Goal: Navigation & Orientation: Find specific page/section

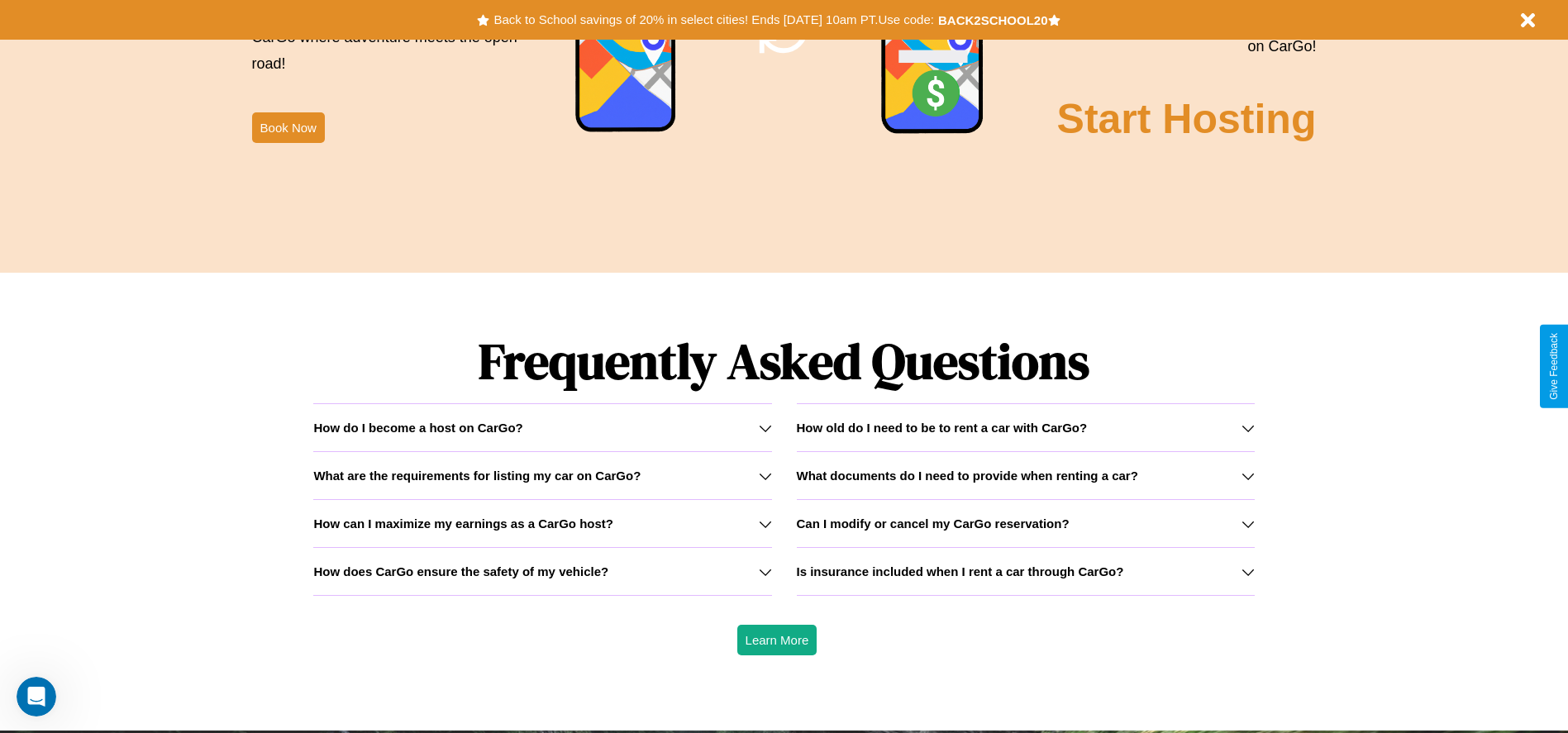
scroll to position [2372, 0]
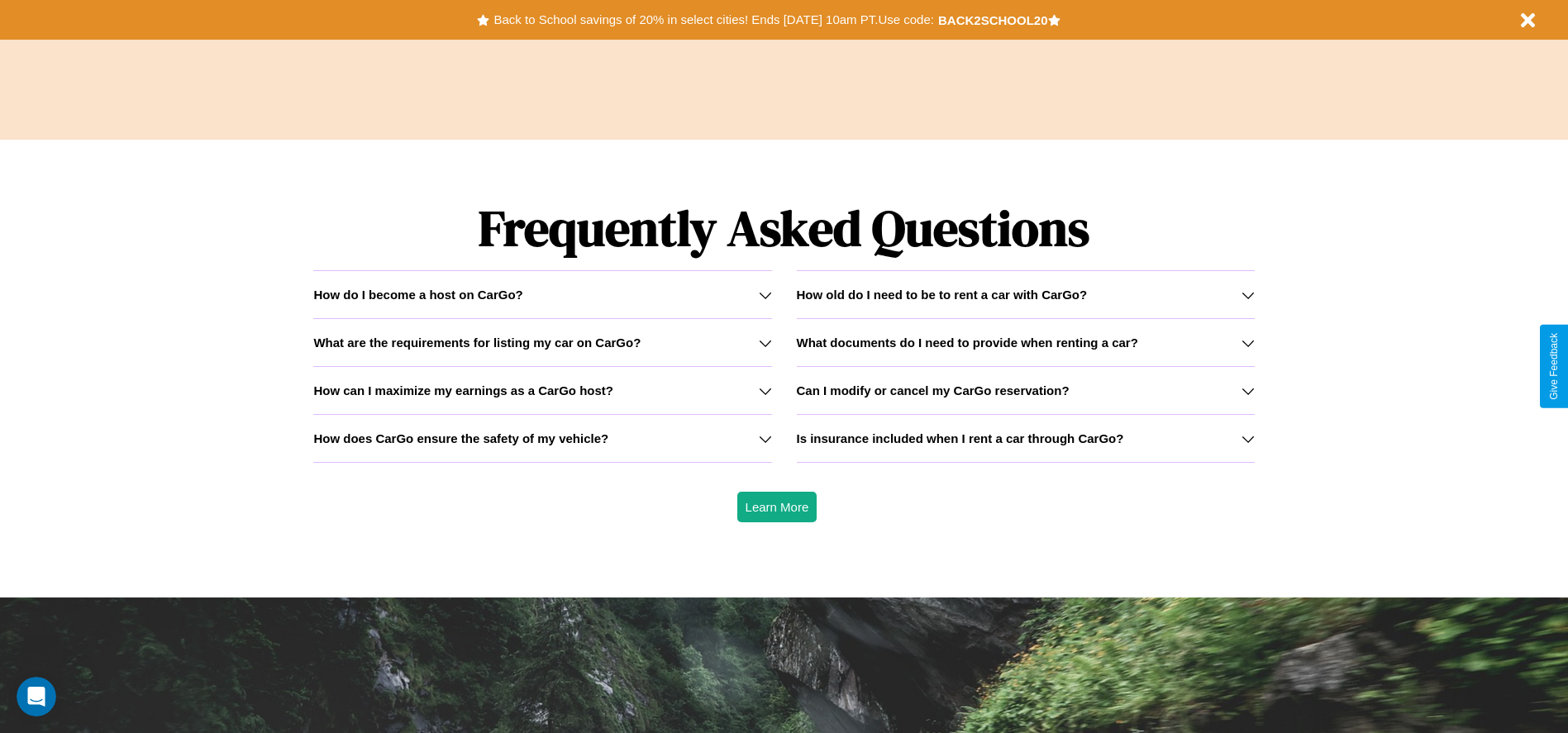
click at [542, 390] on h3 "How can I maximize my earnings as a CarGo host?" at bounding box center [463, 391] width 300 height 14
click at [542, 294] on div "How do I become a host on CarGo?" at bounding box center [542, 294] width 458 height 14
click at [1247, 294] on icon at bounding box center [1248, 294] width 14 height 14
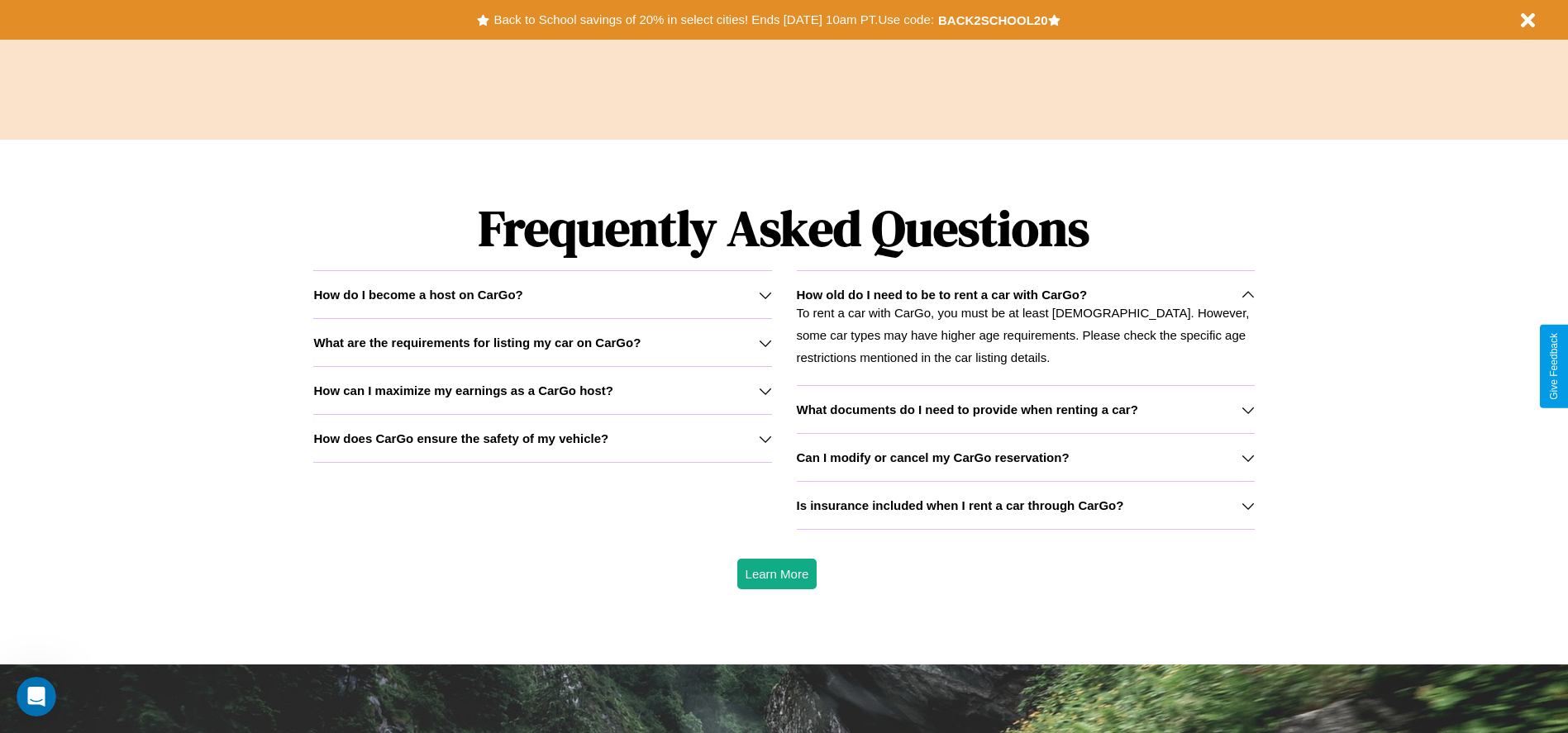
click at [542, 342] on h3 "What are the requirements for listing my car on CarGo?" at bounding box center [477, 343] width 328 height 14
click at [1247, 294] on icon at bounding box center [1248, 294] width 14 height 14
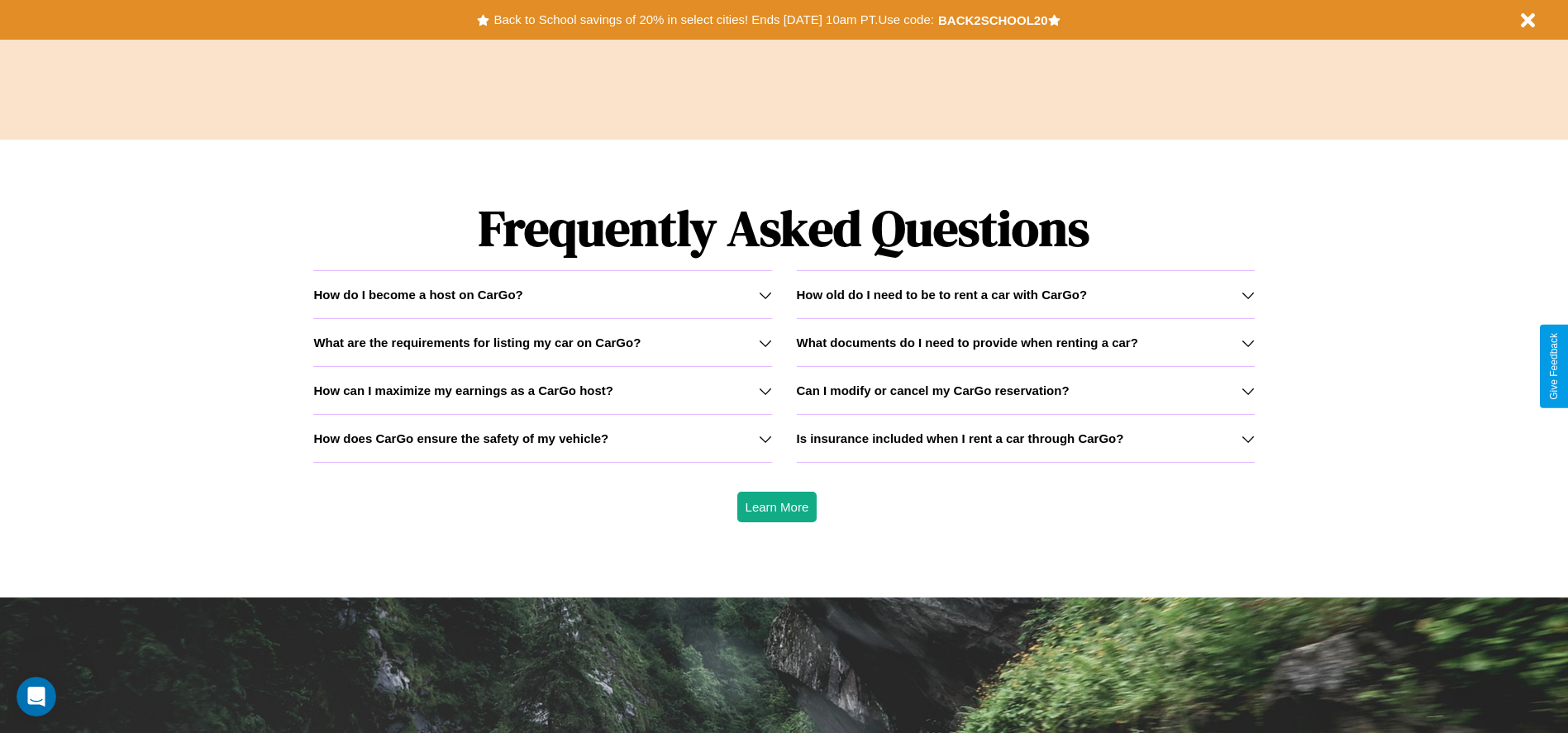
click at [1024, 439] on h3 "Is insurance included when I rent a car through CarGo?" at bounding box center [960, 439] width 328 height 14
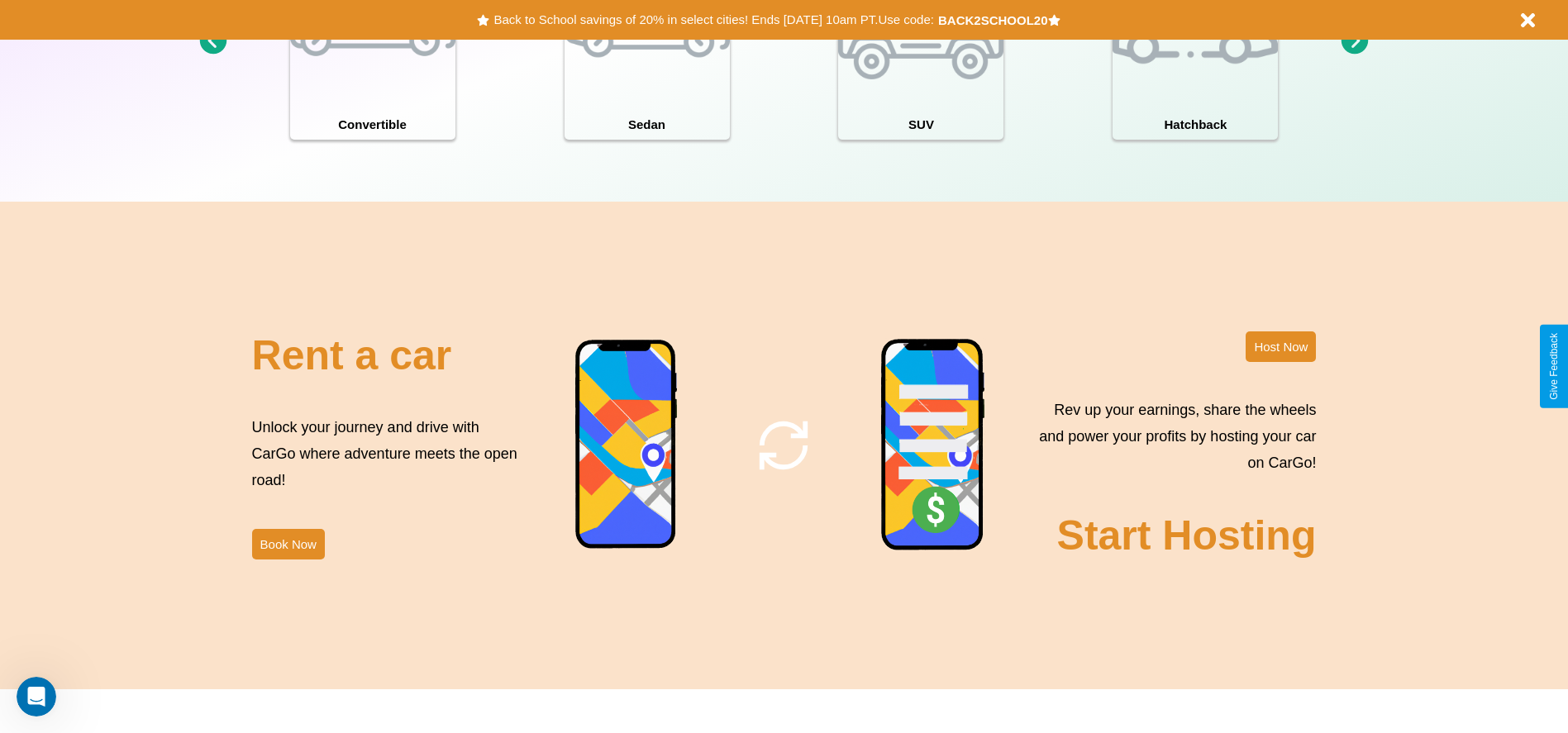
scroll to position [0, 0]
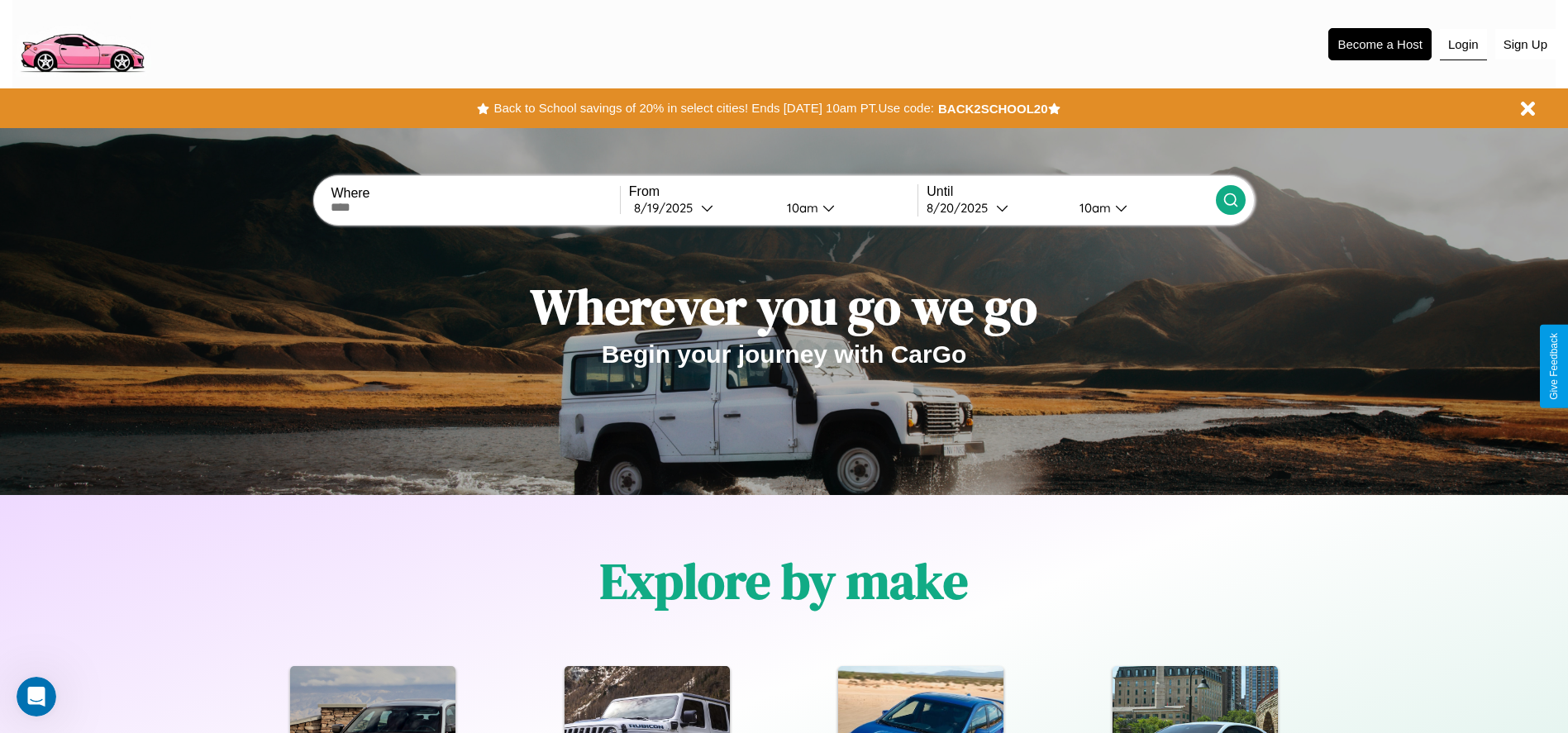
click at [1463, 44] on button "Login" at bounding box center [1463, 44] width 47 height 32
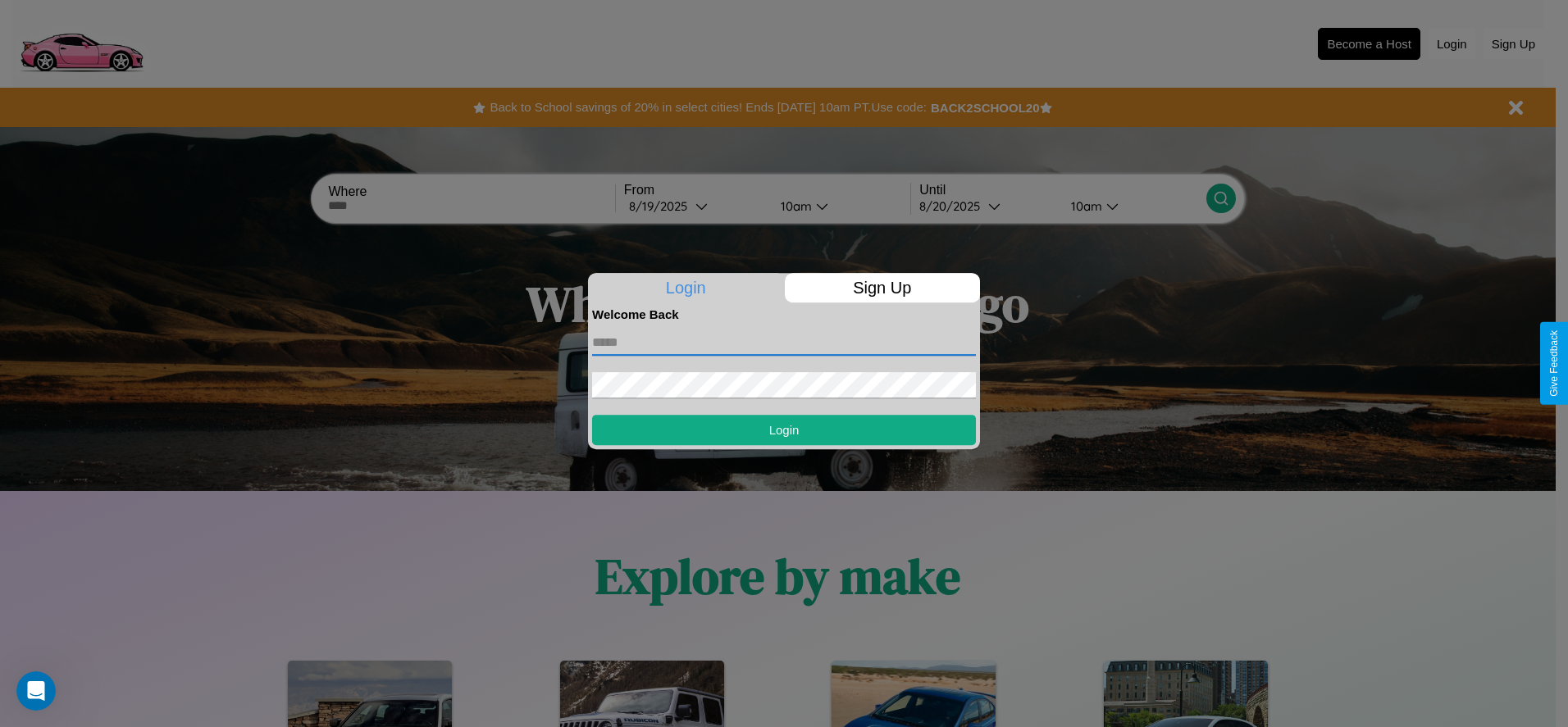
click at [784, 342] on input "text" at bounding box center [784, 342] width 384 height 26
type input "**********"
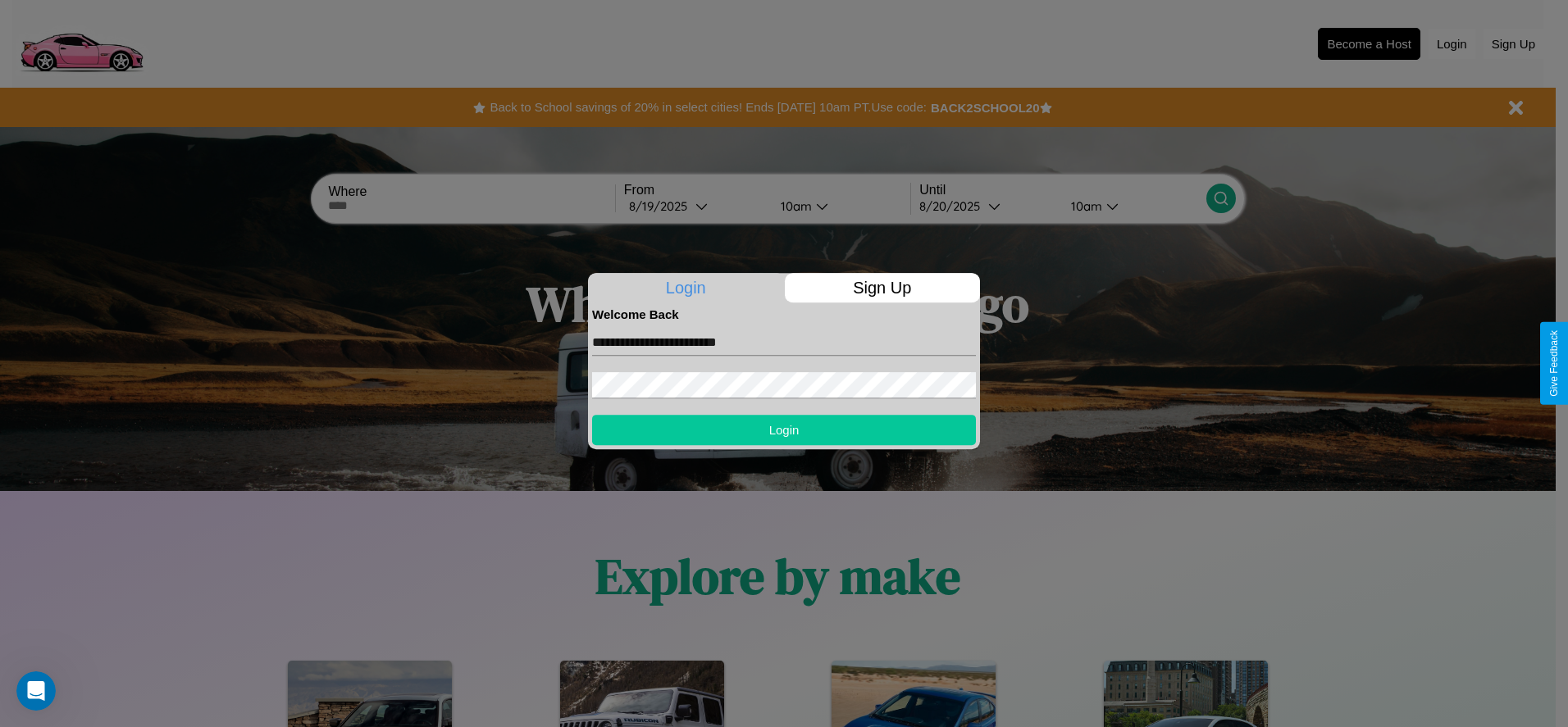
click at [784, 430] on button "Login" at bounding box center [784, 430] width 384 height 30
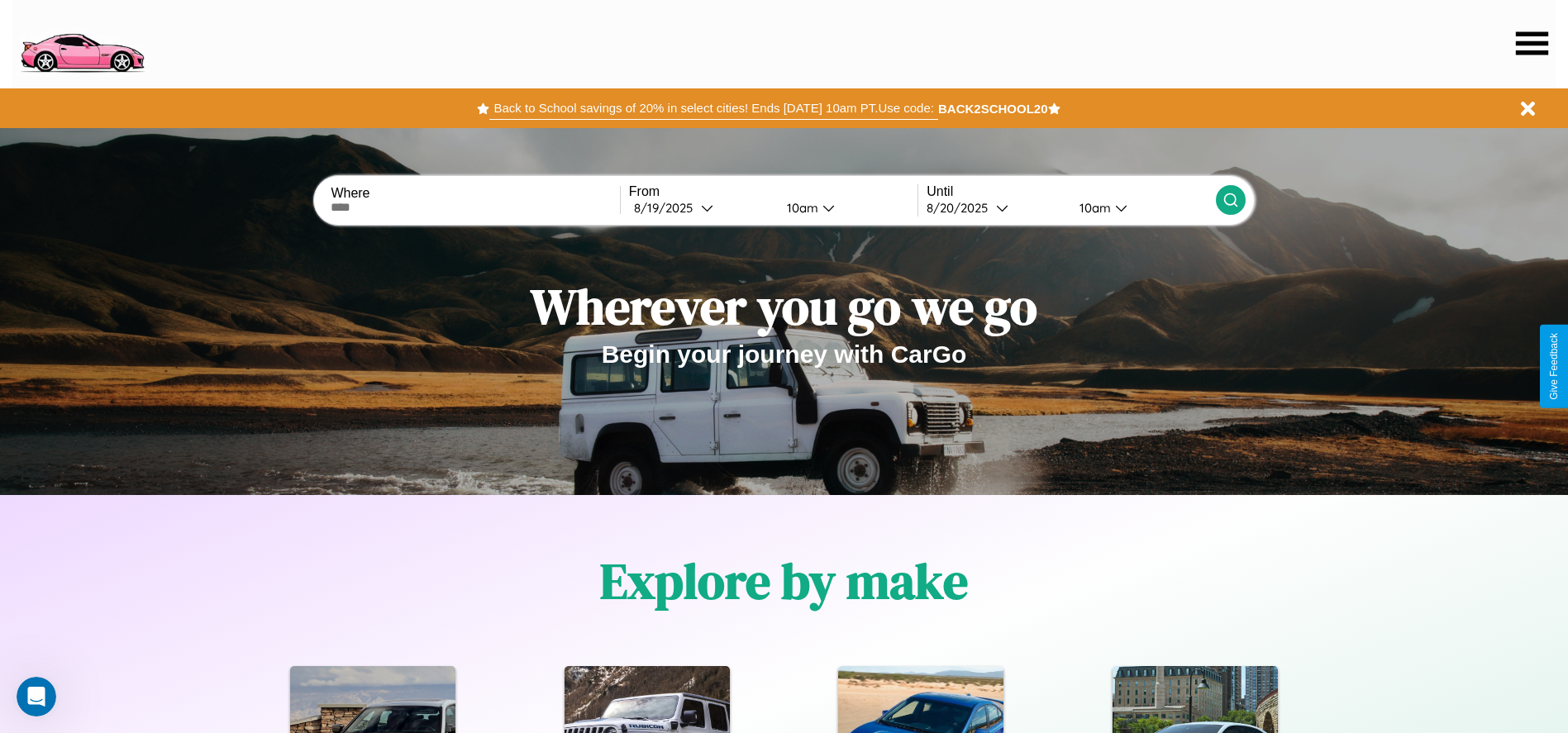
click at [713, 108] on button "Back to School savings of 20% in select cities! Ends [DATE] 10am PT. Use code:" at bounding box center [714, 108] width 448 height 23
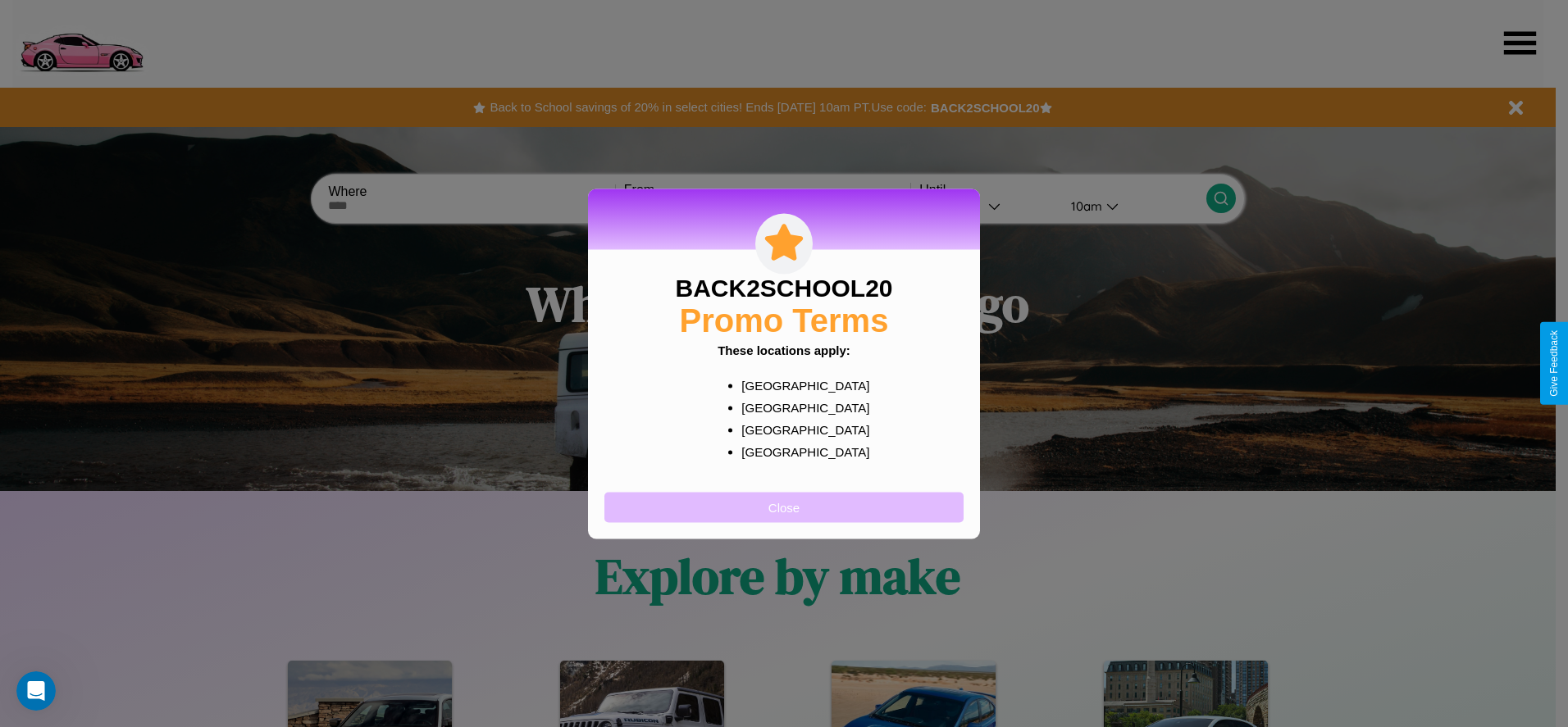
click at [784, 506] on button "Close" at bounding box center [784, 507] width 359 height 30
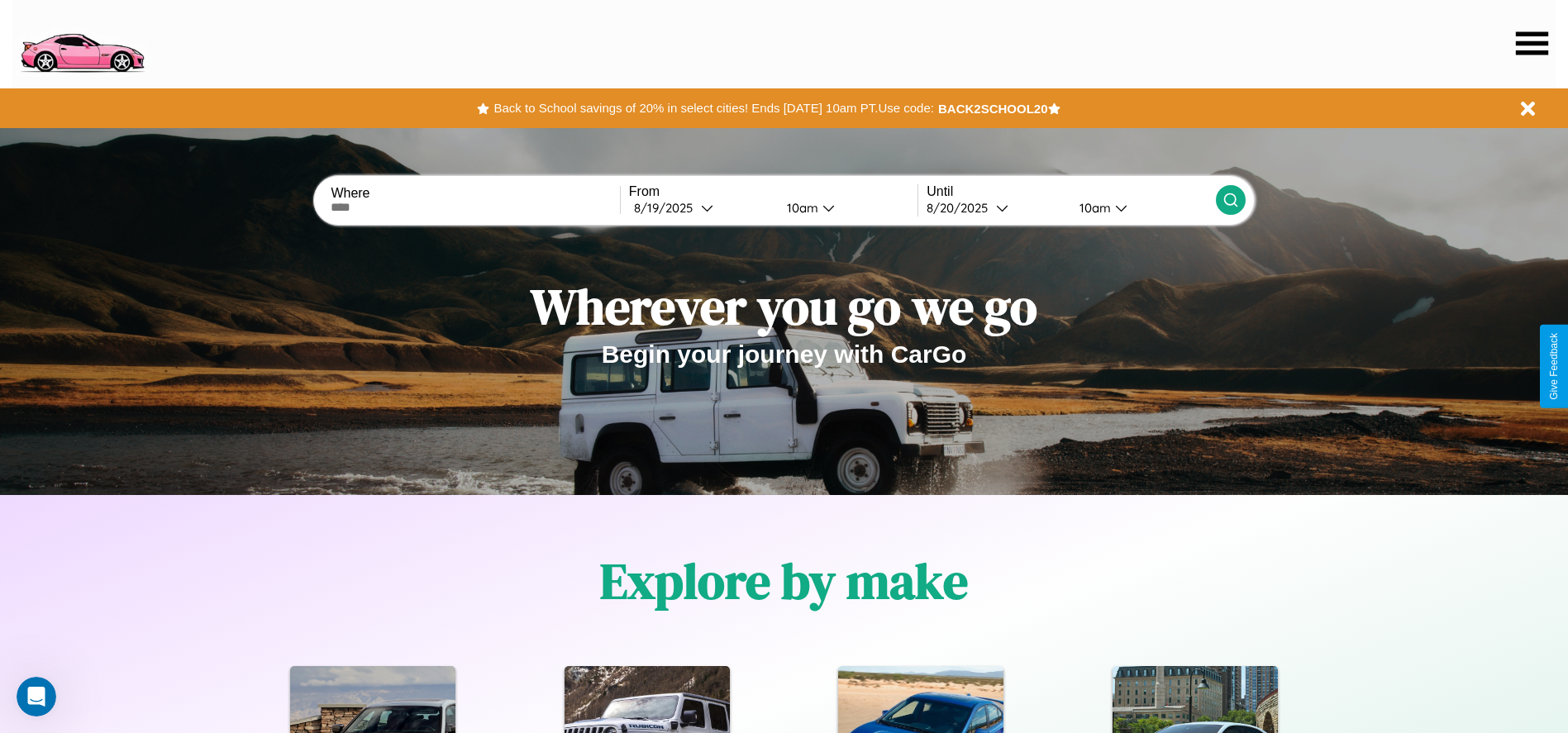
click at [1531, 43] on icon at bounding box center [1532, 43] width 32 height 23
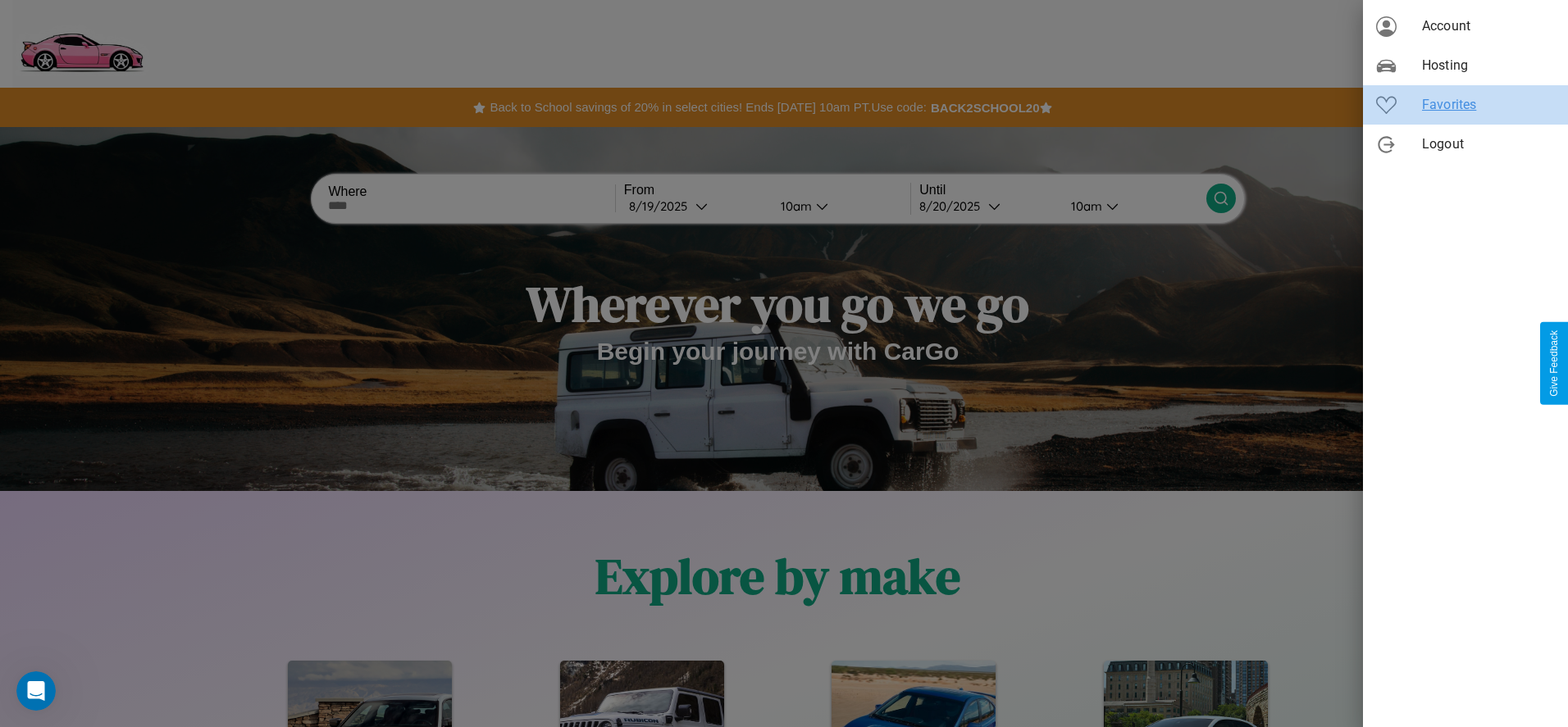
click at [1466, 105] on span "Favorites" at bounding box center [1488, 104] width 133 height 20
